Goal: Task Accomplishment & Management: Use online tool/utility

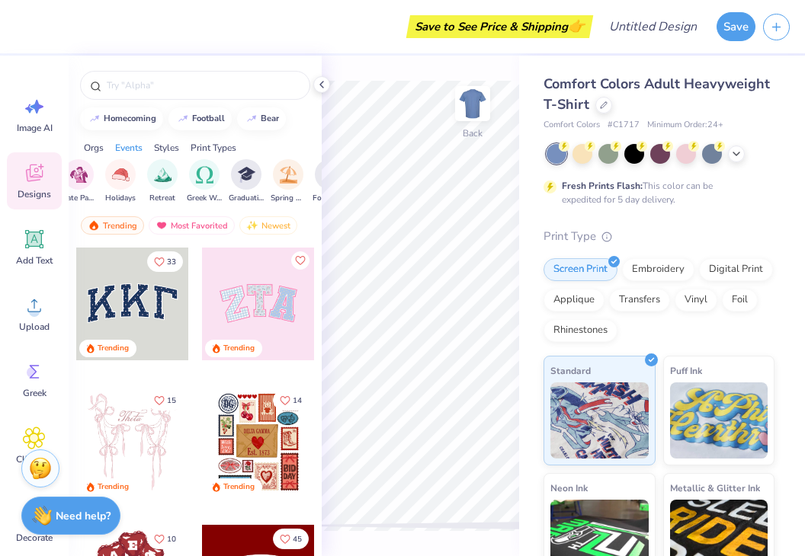
scroll to position [0, 942]
click at [210, 178] on img "filter for Cartoons" at bounding box center [203, 174] width 18 height 18
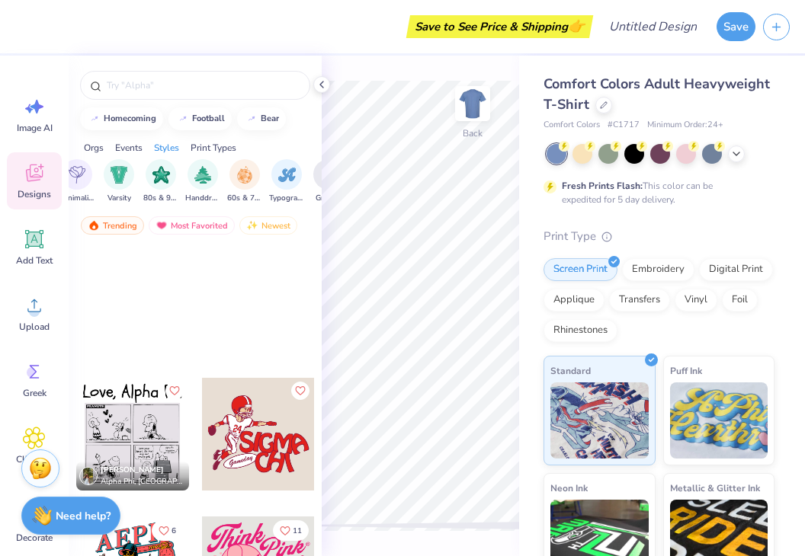
scroll to position [2629, 0]
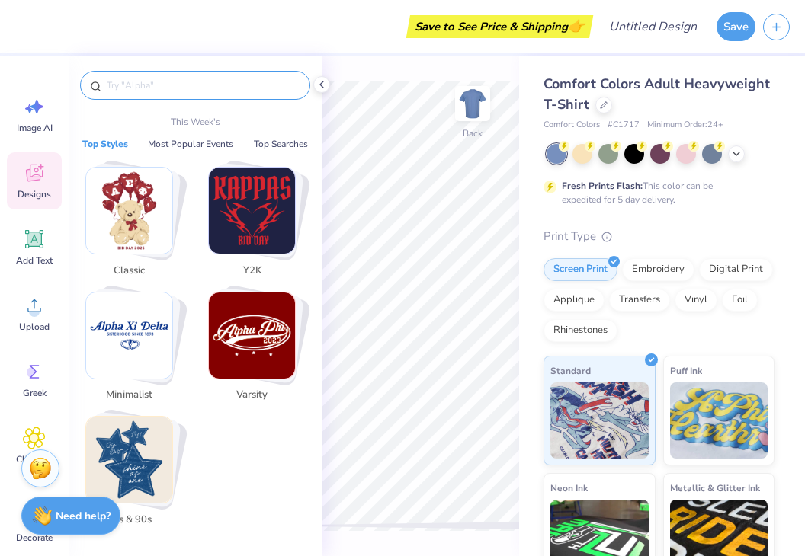
click at [149, 86] on input "text" at bounding box center [202, 85] width 195 height 15
click at [162, 206] on img "Stack Card Button Classic" at bounding box center [129, 211] width 86 height 86
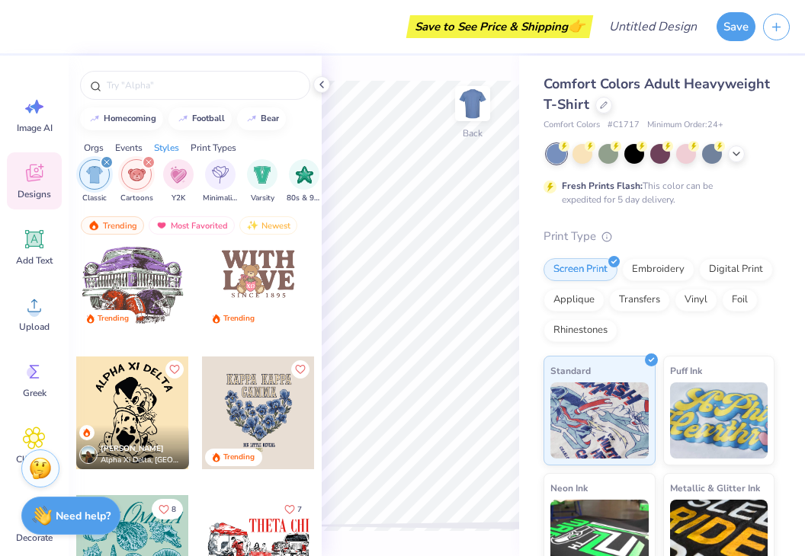
scroll to position [753, 0]
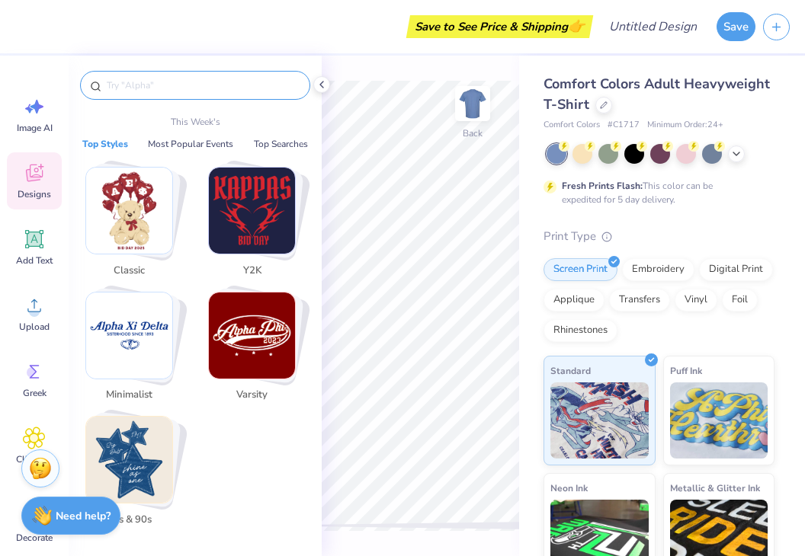
click at [134, 82] on input "text" at bounding box center [202, 85] width 195 height 15
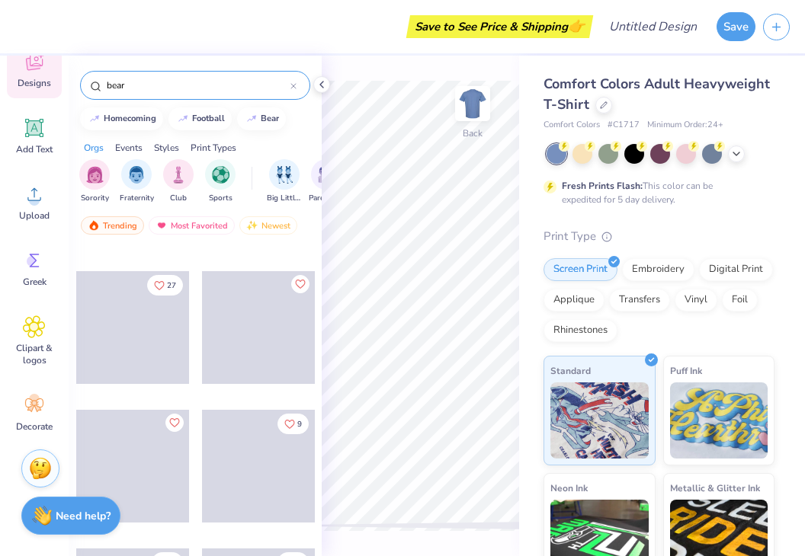
scroll to position [9986, 0]
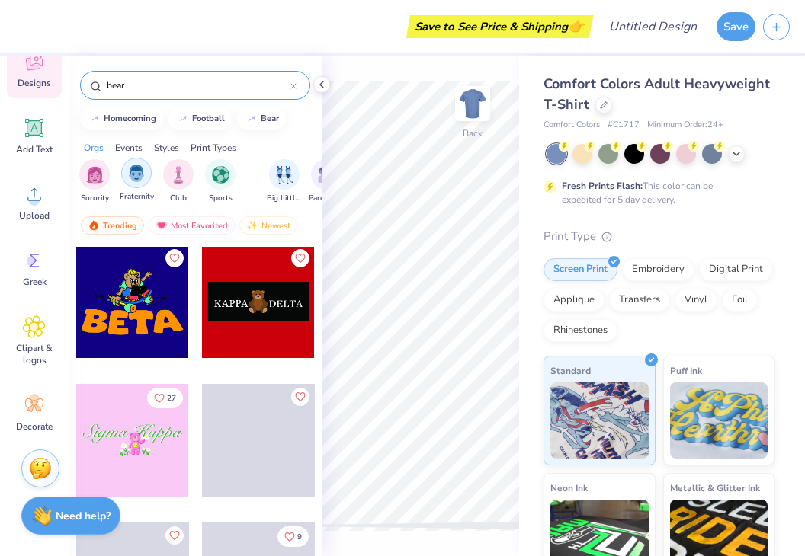
type input "bear"
click at [130, 178] on img "filter for Fraternity" at bounding box center [136, 174] width 17 height 18
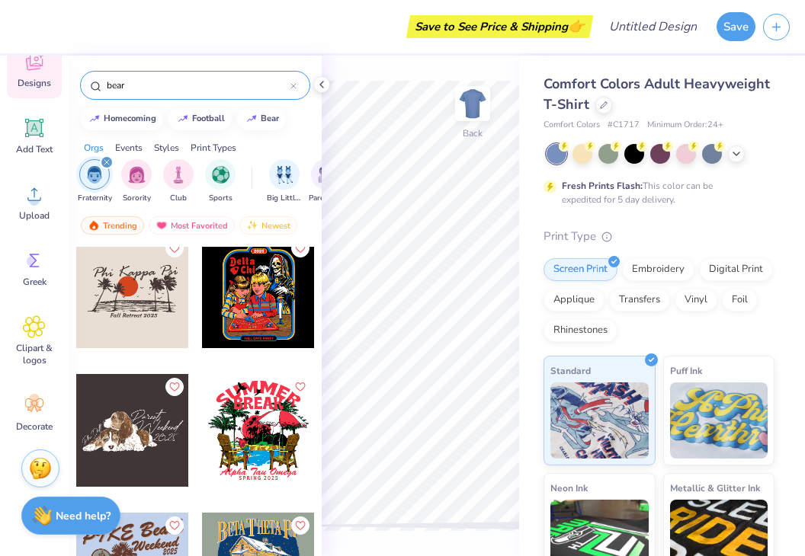
scroll to position [3149, 0]
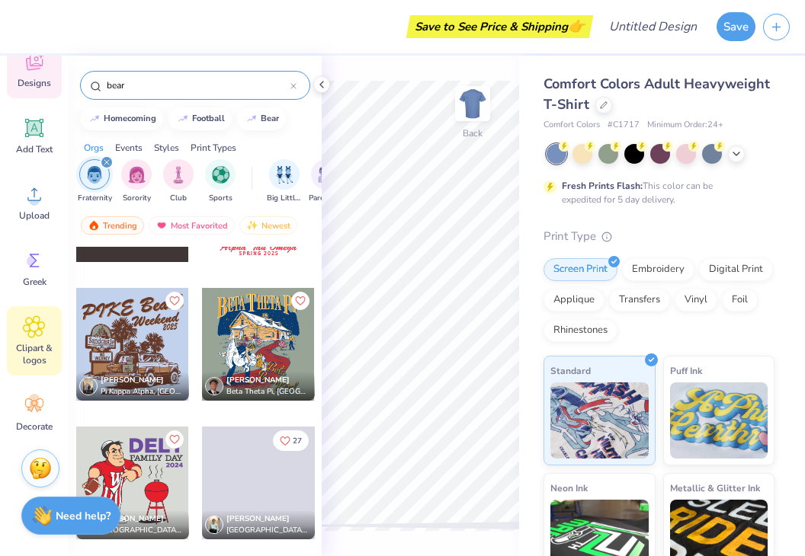
click at [36, 350] on span "Clipart & logos" at bounding box center [34, 354] width 50 height 24
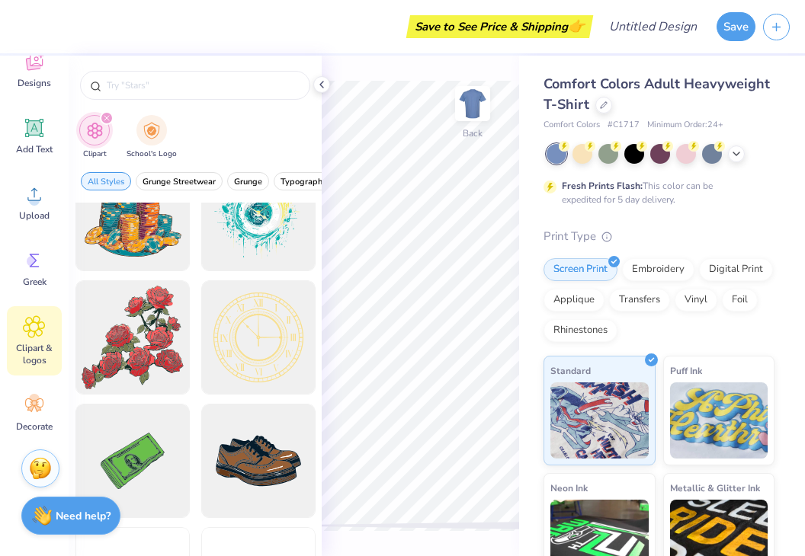
scroll to position [402, 0]
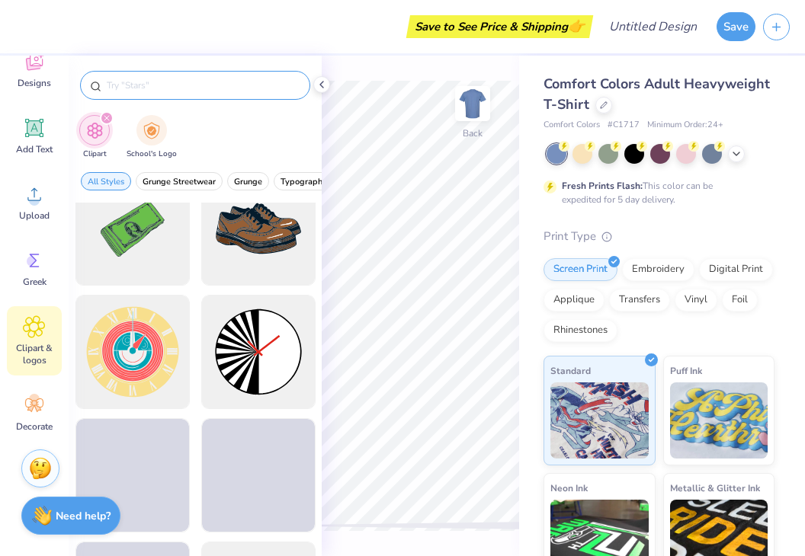
click at [135, 78] on input "text" at bounding box center [202, 85] width 195 height 15
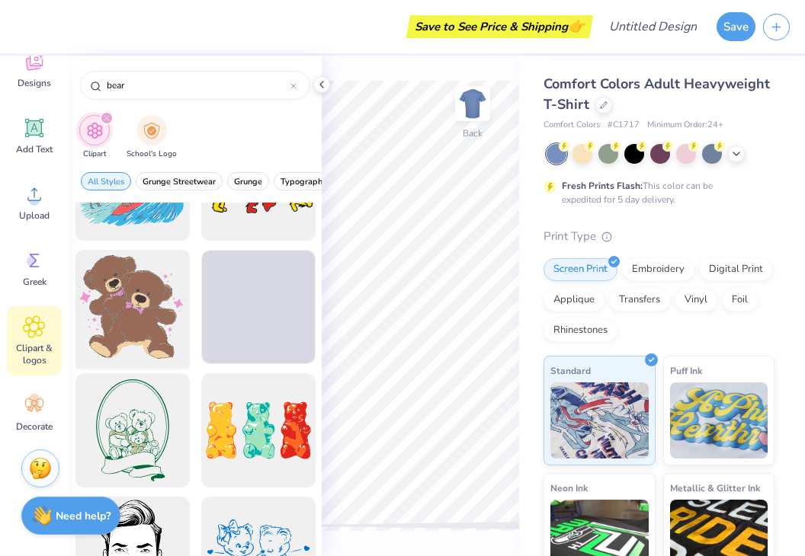
scroll to position [4492, 0]
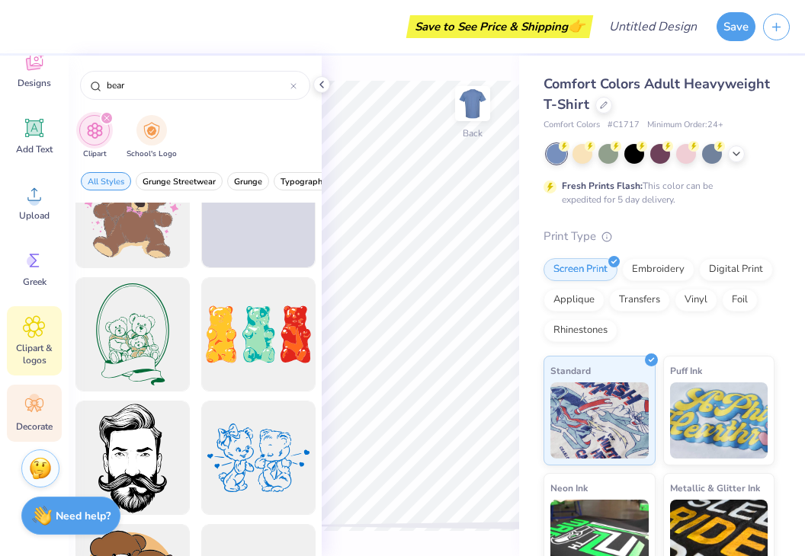
type input "bear"
click at [38, 408] on icon at bounding box center [37, 408] width 7 height 7
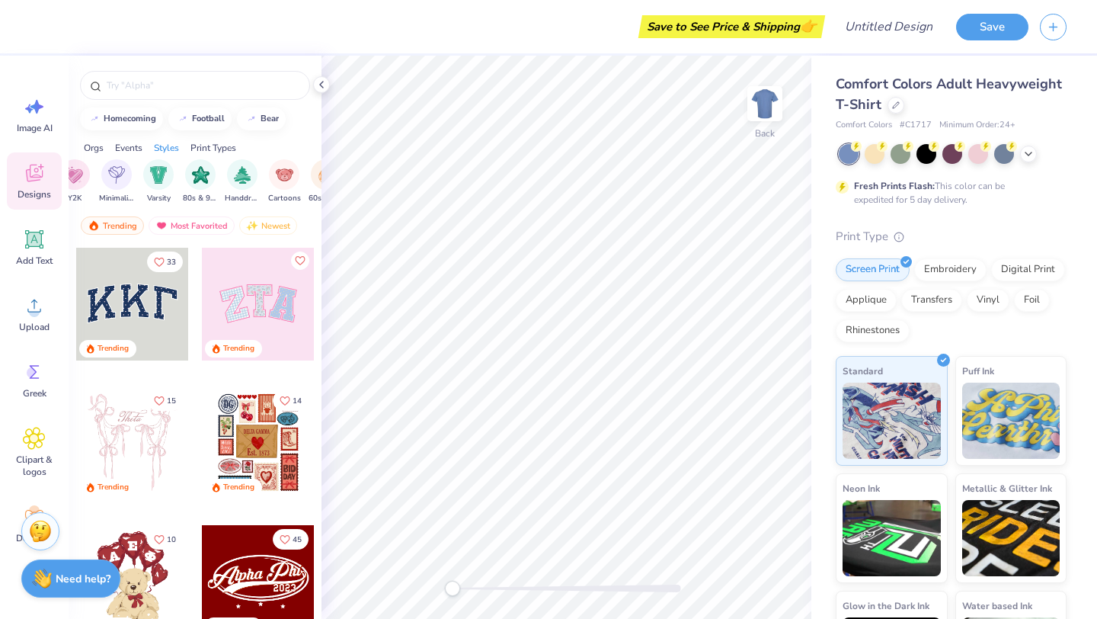
scroll to position [0, 924]
click at [210, 180] on div "filter for Cartoons" at bounding box center [220, 173] width 30 height 30
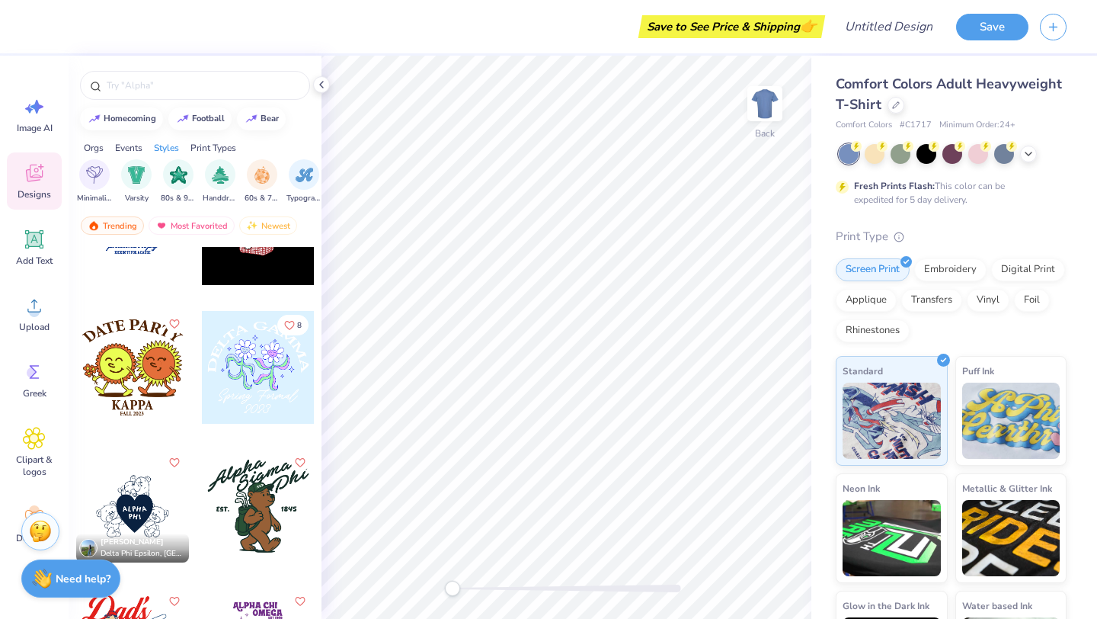
scroll to position [449, 0]
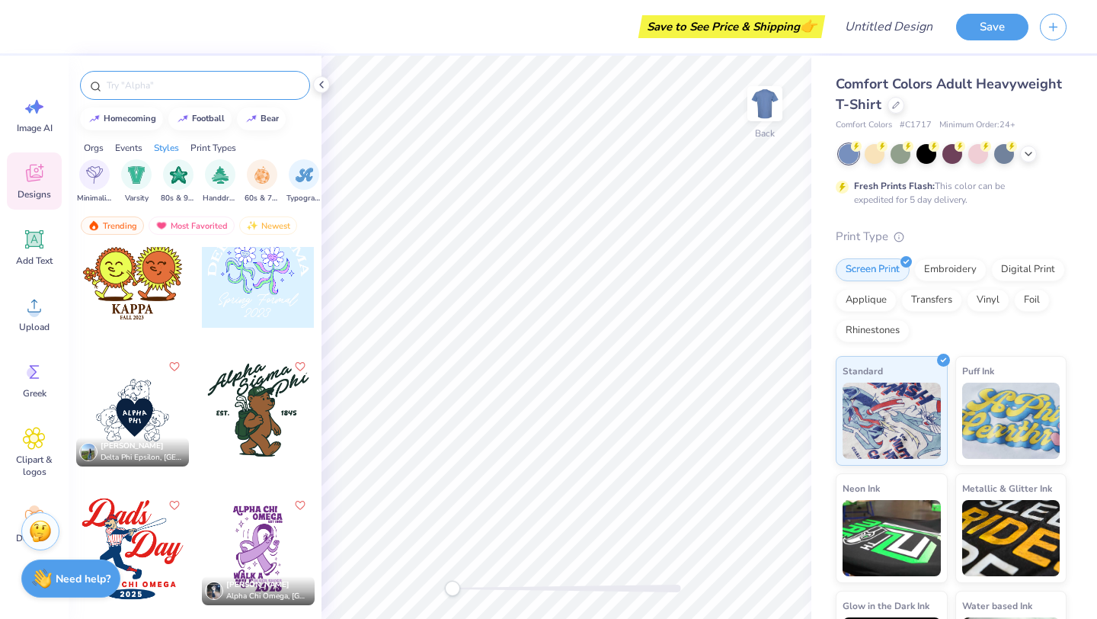
click at [168, 84] on input "text" at bounding box center [202, 85] width 195 height 15
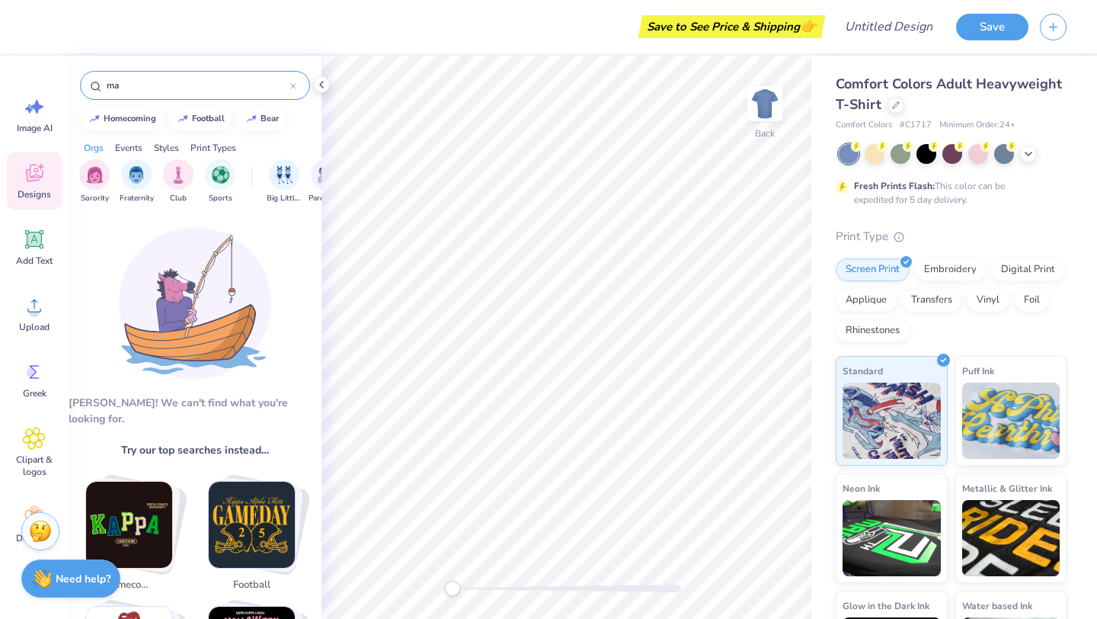
type input "m"
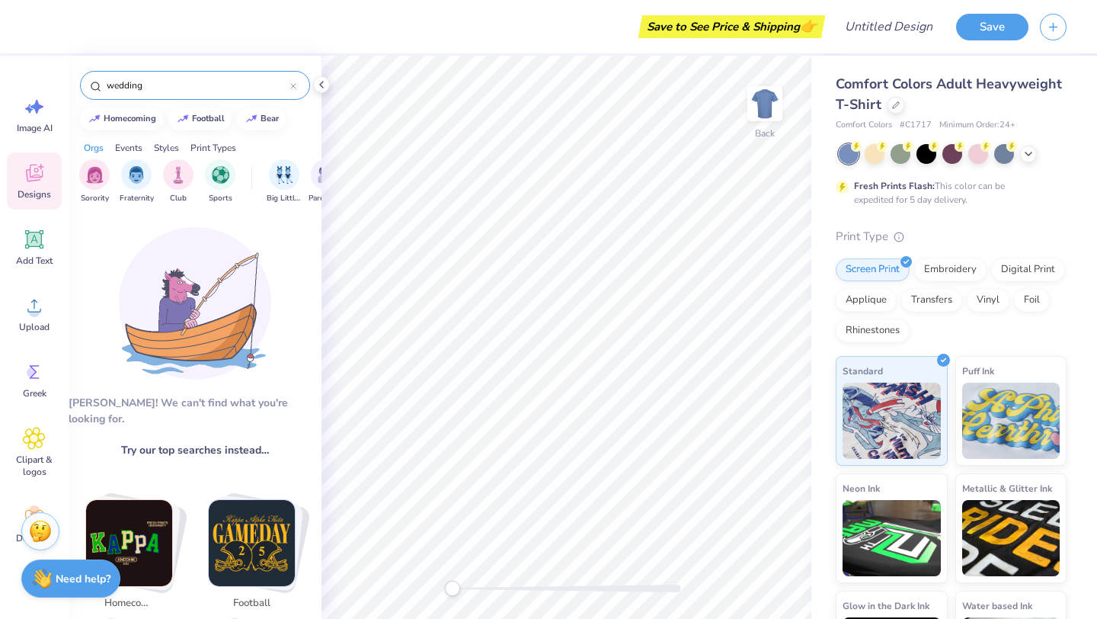
scroll to position [171, 0]
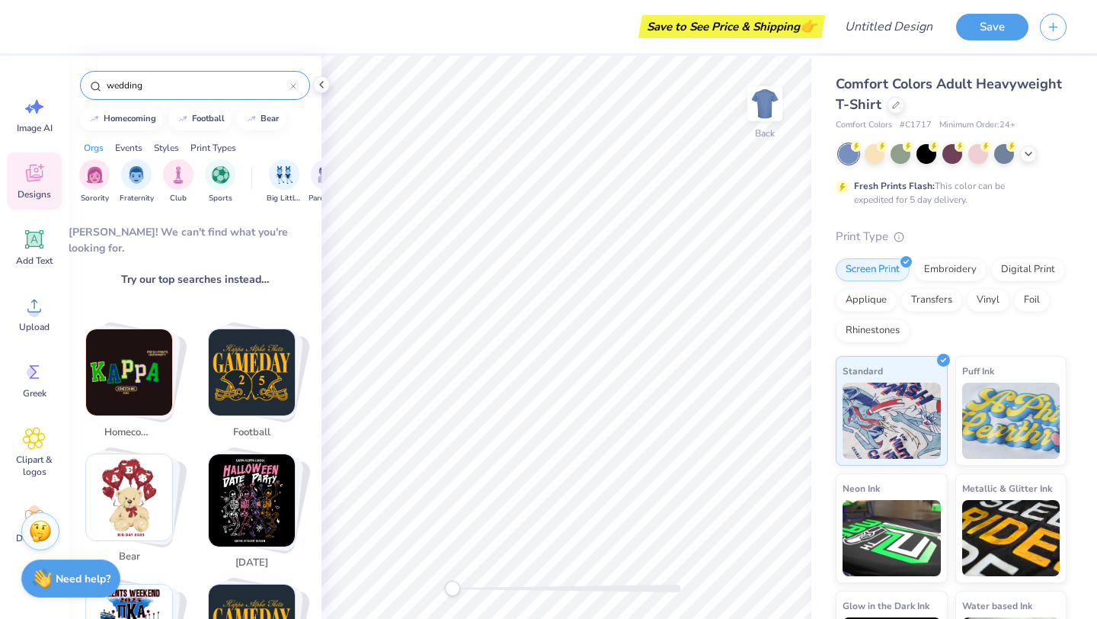
click at [187, 90] on input "wedding" at bounding box center [197, 85] width 185 height 15
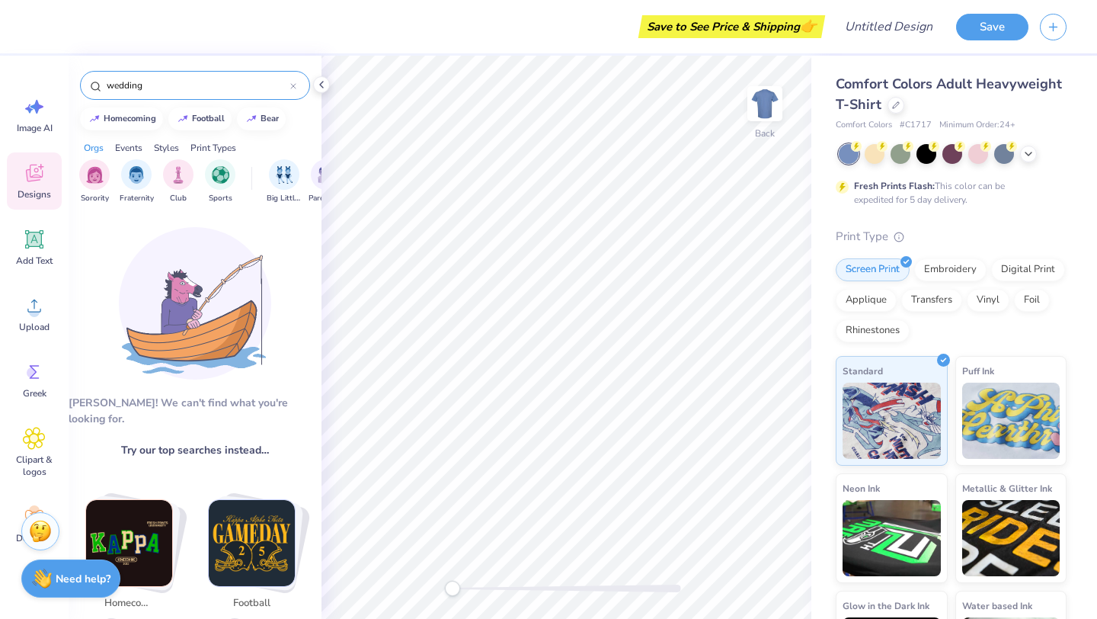
click at [126, 523] on img "Stack Card Button homecoming" at bounding box center [129, 543] width 86 height 86
type input "homecoming"
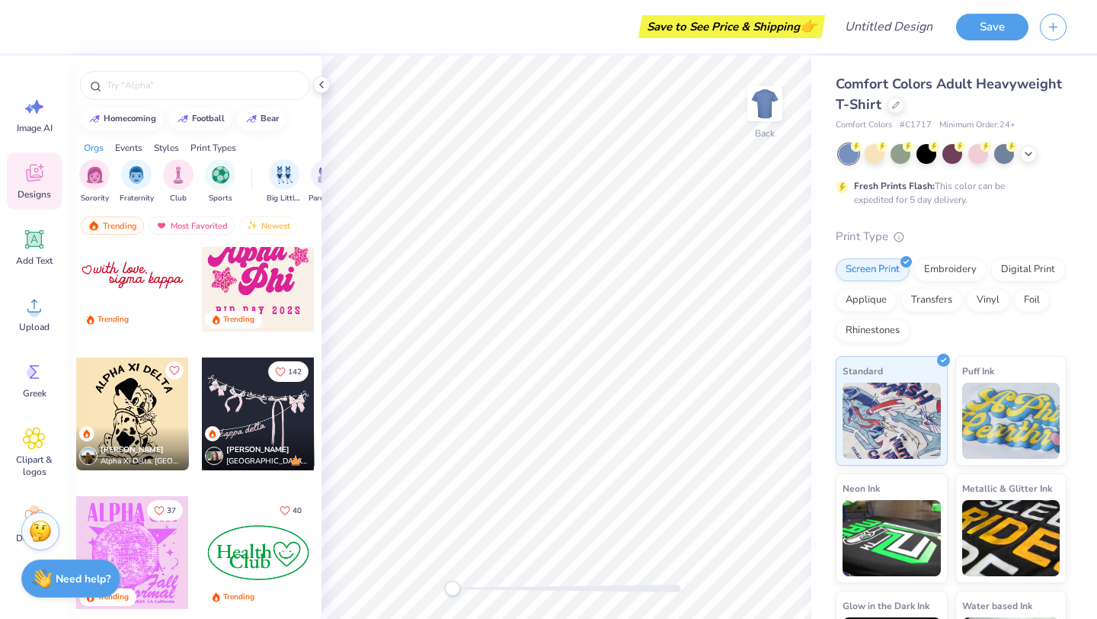
scroll to position [3083, 0]
